Goal: Task Accomplishment & Management: Use online tool/utility

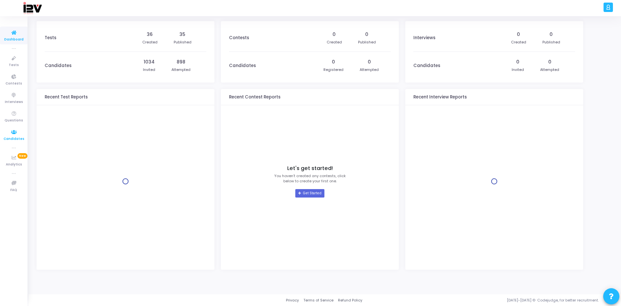
click at [15, 136] on span "Candidates" at bounding box center [14, 138] width 21 height 5
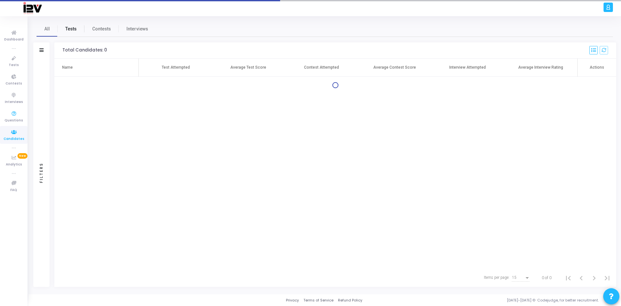
click at [66, 32] on span "Tests" at bounding box center [70, 29] width 11 height 7
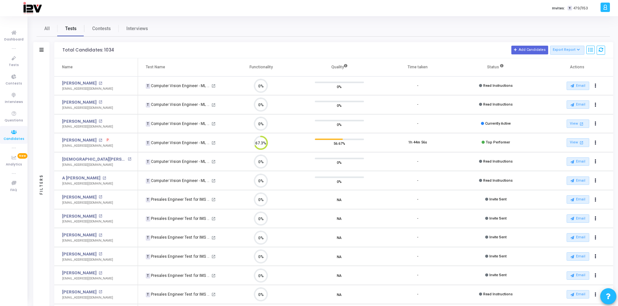
scroll to position [90, 0]
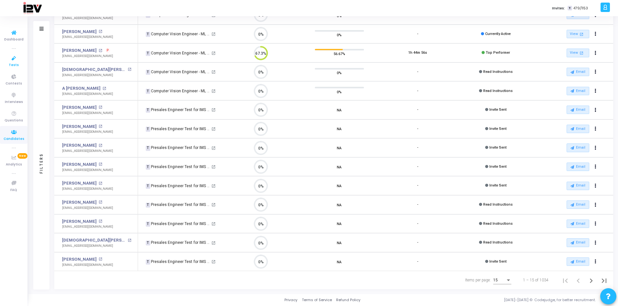
click at [14, 61] on icon at bounding box center [14, 58] width 14 height 8
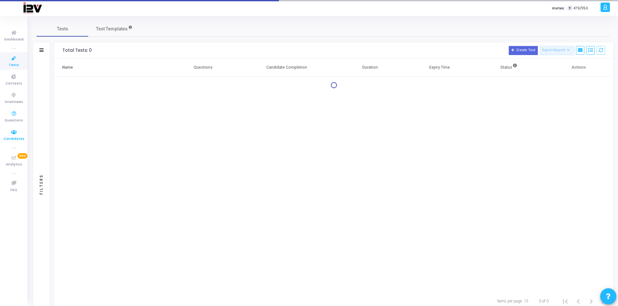
click at [14, 135] on icon at bounding box center [14, 132] width 14 height 8
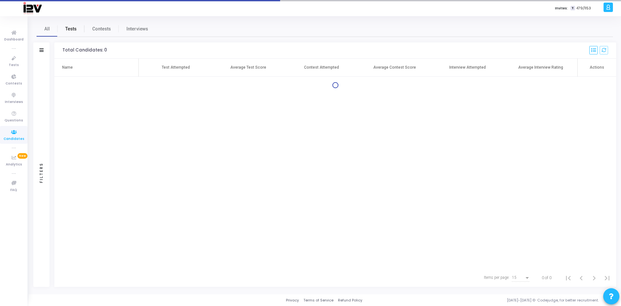
click at [73, 30] on span "Tests" at bounding box center [70, 29] width 11 height 7
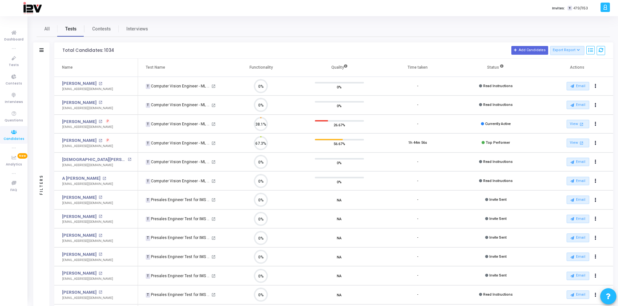
scroll to position [14, 16]
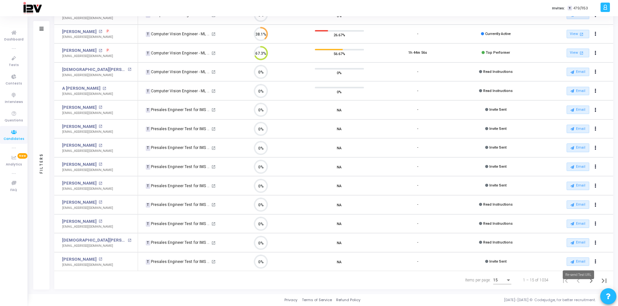
click at [592, 282] on mat-tooltip-component "Re-send Test URL" at bounding box center [579, 275] width 40 height 18
click at [592, 280] on mat-tooltip-component "Re-send Test URL" at bounding box center [579, 275] width 40 height 18
click at [590, 280] on icon "Next page" at bounding box center [591, 280] width 9 height 9
click at [592, 280] on mat-tooltip-component "Re-send Test URL" at bounding box center [579, 275] width 40 height 18
click at [590, 279] on icon "Next page" at bounding box center [591, 280] width 9 height 9
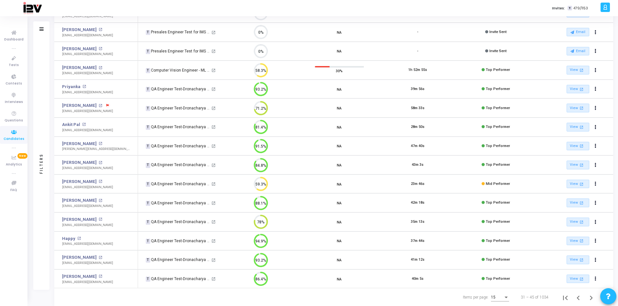
scroll to position [90, 0]
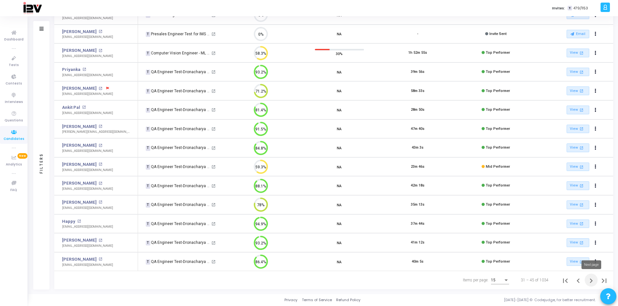
click at [591, 281] on icon "Next page" at bounding box center [591, 280] width 9 height 9
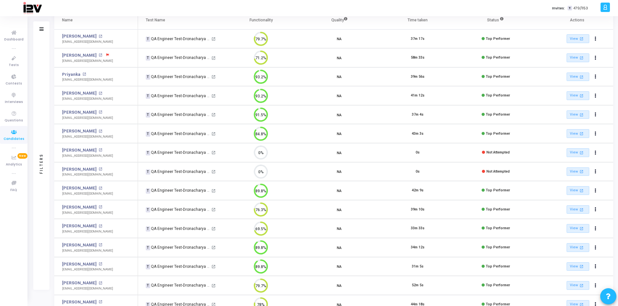
scroll to position [90, 0]
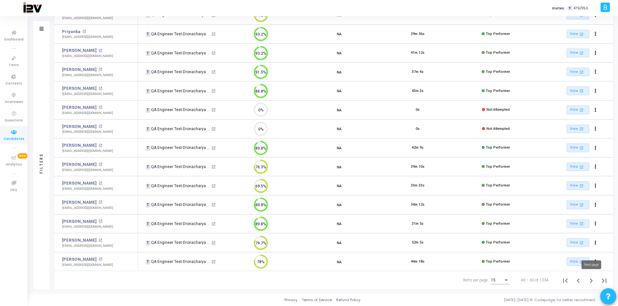
click at [594, 281] on icon "Next page" at bounding box center [591, 280] width 9 height 9
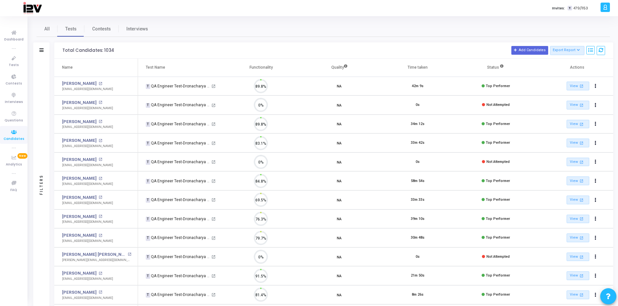
scroll to position [14, 16]
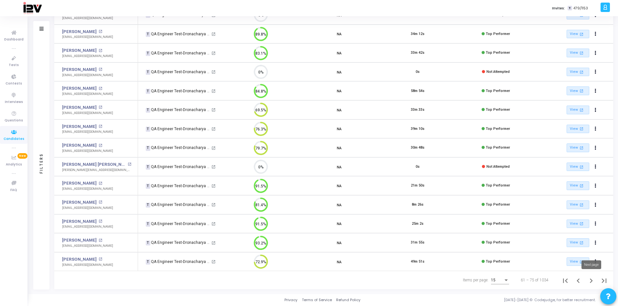
click at [592, 280] on icon "Next page" at bounding box center [591, 280] width 3 height 5
click at [591, 280] on icon "Next page" at bounding box center [591, 280] width 9 height 9
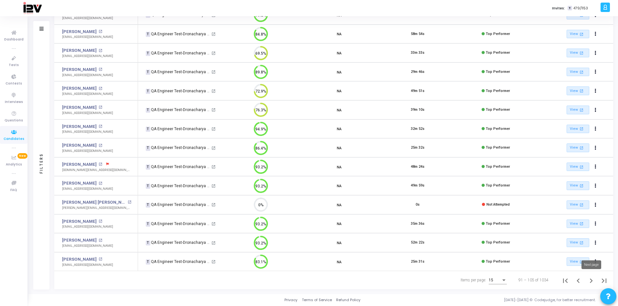
click at [591, 281] on icon "Next page" at bounding box center [591, 280] width 9 height 9
click at [590, 280] on icon "Next page" at bounding box center [591, 280] width 9 height 9
click at [591, 280] on icon "Next page" at bounding box center [591, 280] width 9 height 9
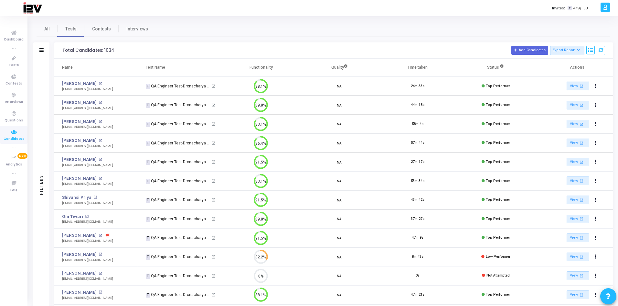
click at [42, 53] on div at bounding box center [41, 50] width 4 height 5
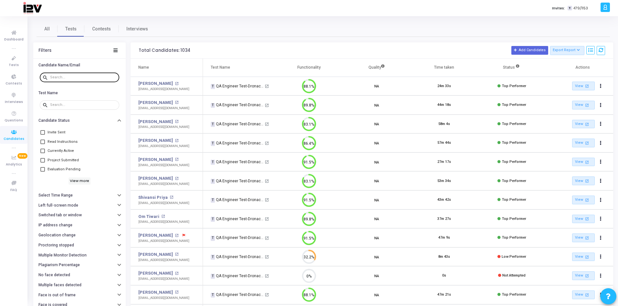
click at [91, 80] on div at bounding box center [83, 77] width 67 height 10
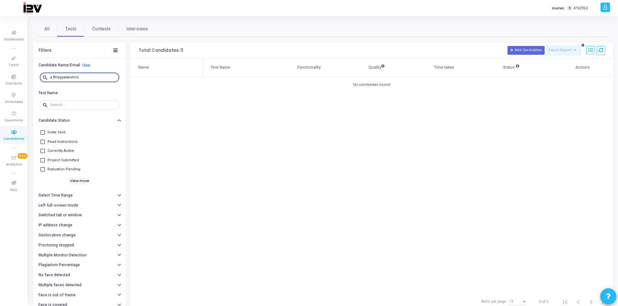
type input "a.Bhagyalakshmi"
click at [86, 75] on div "a.Bhagyalakshmi" at bounding box center [83, 77] width 67 height 10
drag, startPoint x: 85, startPoint y: 76, endPoint x: 29, endPoint y: 74, distance: 56.3
click at [29, 74] on div "All Tests Contests Interviews Filters Candidate Name/Email Clear search a.Bhagy…" at bounding box center [323, 165] width 590 height 289
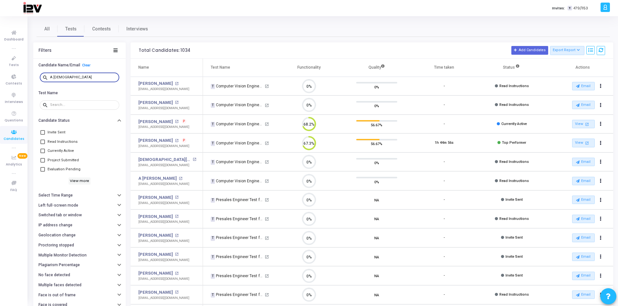
type input "A Bhagya"
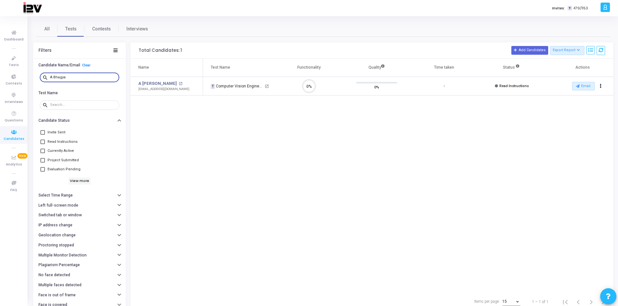
drag, startPoint x: 75, startPoint y: 75, endPoint x: 30, endPoint y: 72, distance: 45.7
click at [30, 72] on div "All Tests Contests Interviews Filters Candidate Name/Email Clear search A Bhagy…" at bounding box center [323, 165] width 590 height 289
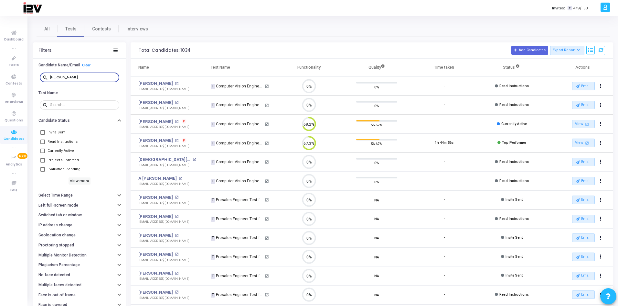
type input "viswana"
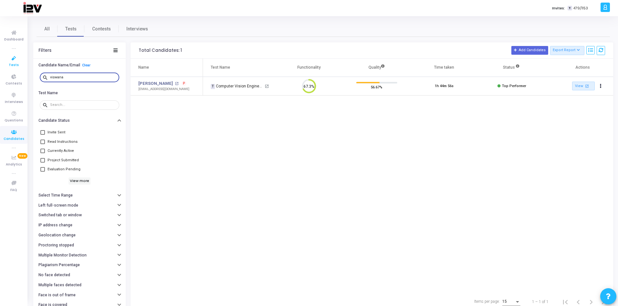
drag, startPoint x: 83, startPoint y: 77, endPoint x: 15, endPoint y: 68, distance: 69.2
click at [15, 68] on div "Dashboard true Tests Contests Interviews Questions Candidates true Analytics Ne…" at bounding box center [309, 153] width 618 height 306
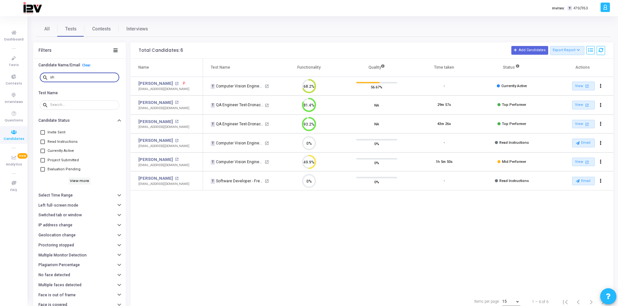
type input "s"
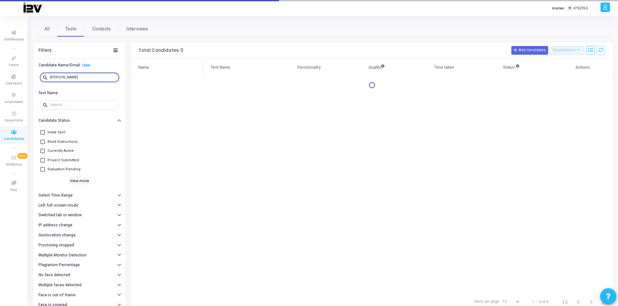
type input "ashutosh"
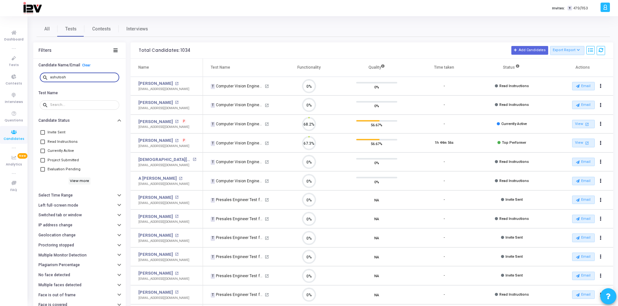
scroll to position [14, 16]
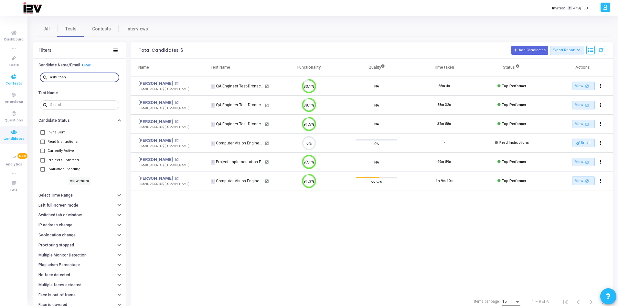
drag, startPoint x: 83, startPoint y: 78, endPoint x: 27, endPoint y: 75, distance: 56.0
click at [27, 75] on div "Dashboard true Tests Contests Interviews Questions Candidates true Analytics Ne…" at bounding box center [309, 153] width 618 height 306
